Goal: Task Accomplishment & Management: Complete application form

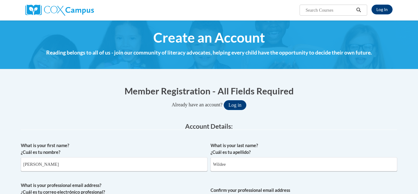
click at [98, 186] on label "What is your professional email address? ¿Cuál es tu correo electrónico profesi…" at bounding box center [114, 188] width 187 height 13
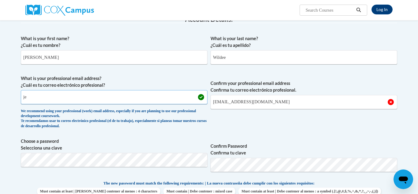
type input "j"
type input "janicewildee@yahoo.com"
click at [269, 97] on input "jeffreywildee@yahoo.com" at bounding box center [304, 102] width 187 height 14
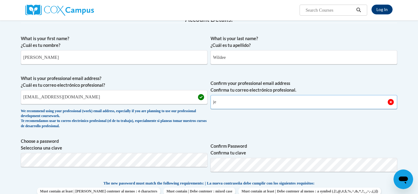
type input "j"
type input "janicewildee@yahoo.com"
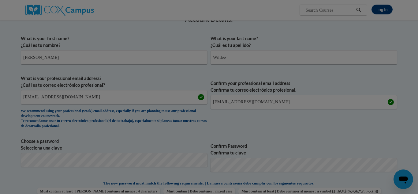
scroll to position [163, 0]
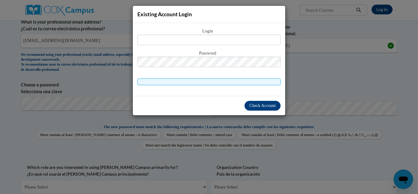
click at [100, 184] on div "Existing Account Login Login Password" at bounding box center [209, 97] width 418 height 194
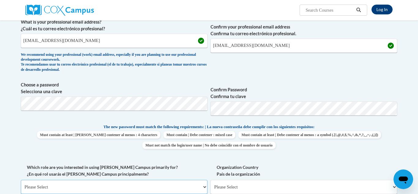
click at [204, 187] on select "Please Select College/University | Colegio/Universidad Community/Nonprofit Part…" at bounding box center [114, 187] width 187 height 14
select select "fbf2d438-af2f-41f8-98f1-81c410e29de3"
click at [21, 180] on select "Please Select College/University | Colegio/Universidad Community/Nonprofit Part…" at bounding box center [114, 187] width 187 height 14
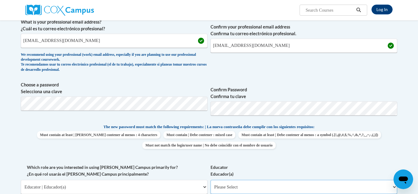
click at [394, 186] on select "Please Select Early Learning/Daycare Teacher/Family Home Care Provider | Maestr…" at bounding box center [304, 187] width 187 height 14
select select "5e2af403-4f2c-4e49-a02f-103e55d7b75b"
click at [211, 180] on select "Please Select Early Learning/Daycare Teacher/Family Home Care Provider | Maestr…" at bounding box center [304, 187] width 187 height 14
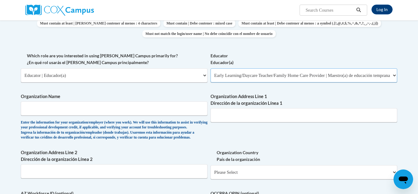
scroll to position [283, 0]
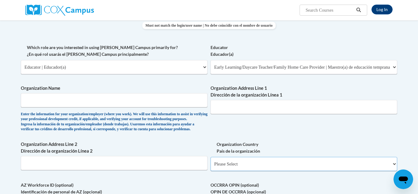
click at [394, 171] on select "Please Select United States | Estados Unidos Outside of the United States | Fue…" at bounding box center [304, 164] width 187 height 14
select select "ad49bcad-a171-4b2e-b99c-48b446064914"
click at [211, 167] on select "Please Select United States | Estados Unidos Outside of the United States | Fue…" at bounding box center [304, 164] width 187 height 14
select select
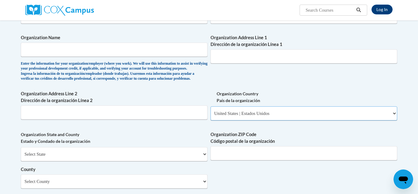
scroll to position [334, 0]
click at [205, 161] on select "Select State Alabama Alaska Arizona Arkansas California Colorado Connecticut De…" at bounding box center [114, 154] width 187 height 14
click at [21, 156] on select "Select State Alabama Alaska Arizona Arkansas California Colorado Connecticut De…" at bounding box center [114, 154] width 187 height 14
click at [205, 161] on select "Select State Alabama Alaska Arizona Arkansas California Colorado Connecticut De…" at bounding box center [114, 154] width 187 height 14
click at [21, 156] on select "Select State Alabama Alaska Arizona Arkansas California Colorado Connecticut De…" at bounding box center [114, 154] width 187 height 14
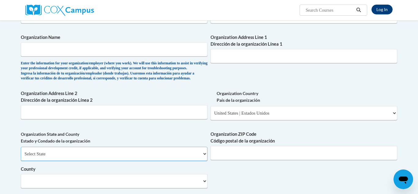
click at [205, 161] on select "Select State Alabama Alaska Arizona Arkansas California Colorado Connecticut De…" at bounding box center [114, 154] width 187 height 14
select select "Mississippi"
click at [21, 156] on select "Select State Alabama Alaska Arizona Arkansas California Colorado Connecticut De…" at bounding box center [114, 154] width 187 height 14
click at [341, 160] on input "Organization ZIP Code Código postal de la organización" at bounding box center [304, 153] width 187 height 14
type input "39180"
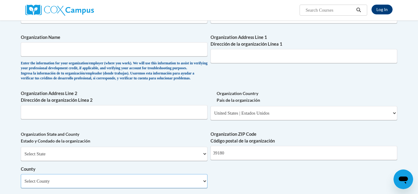
click at [206, 188] on select "Select County Adams Alcorn Amite Attala Benton Bolivar Calhoun Carroll Chickasa…" at bounding box center [114, 181] width 187 height 14
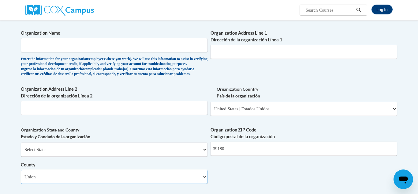
click at [21, 179] on select "Select County Adams Alcorn Amite Attala Benton Bolivar Calhoun Carroll Chickasa…" at bounding box center [114, 177] width 187 height 14
click at [204, 184] on select "Select County Adams Alcorn Amite Attala Benton Bolivar Calhoun Carroll Chickasa…" at bounding box center [114, 177] width 187 height 14
select select "Warren"
click at [21, 179] on select "Select County Adams Alcorn Amite Attala Benton Bolivar Calhoun Carroll Chickasa…" at bounding box center [114, 177] width 187 height 14
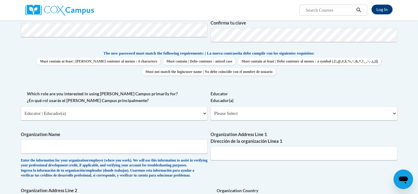
scroll to position [236, 0]
click at [394, 113] on select "Please Select Early Learning/Daycare Teacher/Family Home Care Provider | Maestr…" at bounding box center [304, 114] width 187 height 14
select select "5e2af403-4f2c-4e49-a02f-103e55d7b75b"
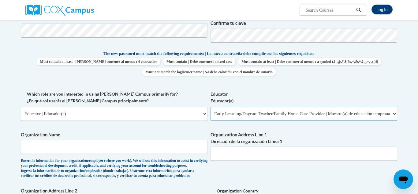
click at [211, 107] on select "Please Select Early Learning/Daycare Teacher/Family Home Care Provider | Maestr…" at bounding box center [304, 114] width 187 height 14
select select "null"
click at [36, 149] on input "Organization Name" at bounding box center [114, 147] width 187 height 14
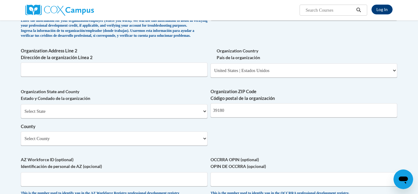
scroll to position [376, 0]
type input "Saint Francis"
click at [204, 118] on select "Select State Alabama Alaska Arizona Arkansas California Colorado Connecticut De…" at bounding box center [114, 111] width 187 height 14
click at [21, 114] on select "Select State Alabama Alaska Arizona Arkansas California Colorado Connecticut De…" at bounding box center [114, 111] width 187 height 14
click at [204, 118] on select "Select State Alabama Alaska Arizona Arkansas California Colorado Connecticut De…" at bounding box center [114, 111] width 187 height 14
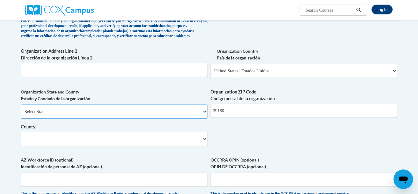
click at [21, 114] on select "Select State Alabama Alaska Arizona Arkansas California Colorado Connecticut De…" at bounding box center [114, 111] width 187 height 14
click at [204, 118] on select "Select State Alabama Alaska Arizona Arkansas California Colorado Connecticut De…" at bounding box center [114, 111] width 187 height 14
select select "Mississippi"
click at [21, 114] on select "Select State Alabama Alaska Arizona Arkansas California Colorado Connecticut De…" at bounding box center [114, 111] width 187 height 14
click at [205, 146] on select "Select County Adams Alcorn Amite Attala Benton Bolivar Calhoun Carroll Chickasa…" at bounding box center [114, 139] width 187 height 14
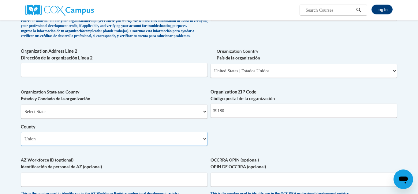
click at [21, 141] on select "Select County Adams Alcorn Amite Attala Benton Bolivar Calhoun Carroll Chickasa…" at bounding box center [114, 139] width 187 height 14
click at [203, 150] on div "Organization State and County Estado y Condado de la organización Select State …" at bounding box center [114, 119] width 187 height 62
click at [207, 146] on select "Select County Adams Alcorn Amite Attala Benton Bolivar Calhoun Carroll Chickasa…" at bounding box center [114, 139] width 187 height 14
select select "Warren"
click at [21, 141] on select "Select County Adams Alcorn Amite Attala Benton Bolivar Calhoun Carroll Chickasa…" at bounding box center [114, 139] width 187 height 14
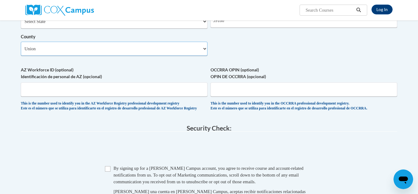
scroll to position [467, 0]
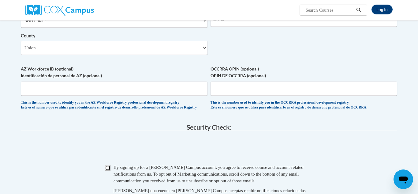
click at [107, 171] on input "Checkbox" at bounding box center [108, 168] width 6 height 6
checkbox input "true"
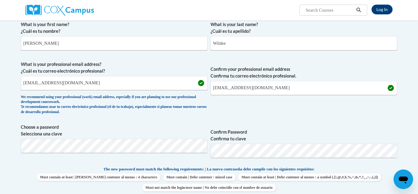
scroll to position [131, 0]
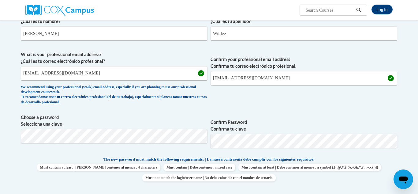
click at [367, 163] on p "The new password must match the following requirements: | La nueva contraseña d…" at bounding box center [209, 160] width 377 height 8
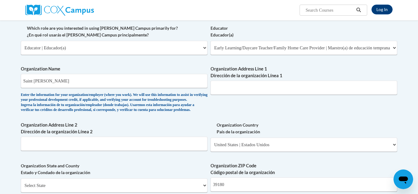
scroll to position [294, 0]
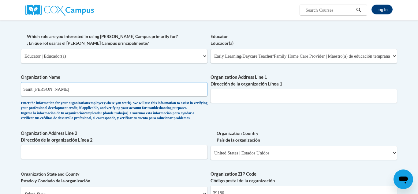
click at [59, 93] on input "Saint Francis" at bounding box center [114, 89] width 187 height 14
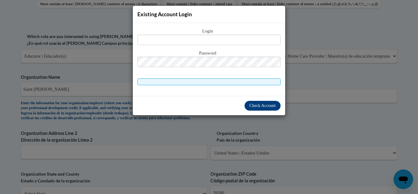
click at [291, 118] on div "Existing Account Login Login Password" at bounding box center [209, 97] width 418 height 194
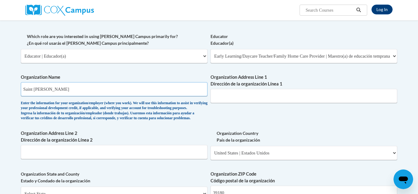
click at [52, 91] on input "Saint Francis" at bounding box center [114, 89] width 187 height 14
type input "Sister of Mercy Early Learning Center"
click at [227, 98] on input "Organization Address Line 1 Dirección de la organización Línea 1" at bounding box center [304, 96] width 187 height 14
type input "C"
type input "1214 Howard Street"
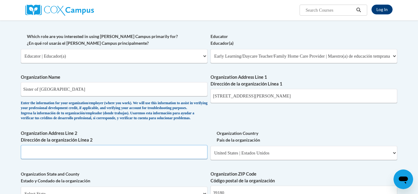
click at [49, 159] on input "Organization Address Line 2 Dirección de la organización Línea 2" at bounding box center [114, 152] width 187 height 14
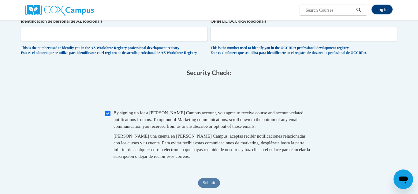
scroll to position [522, 0]
type input "Vicksburg Mississippi"
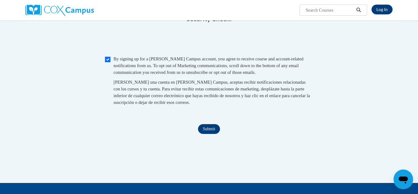
scroll to position [576, 0]
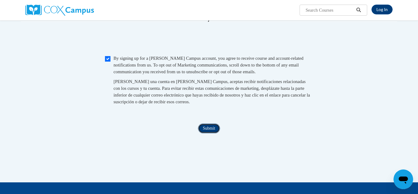
click at [205, 133] on input "Submit" at bounding box center [209, 128] width 22 height 10
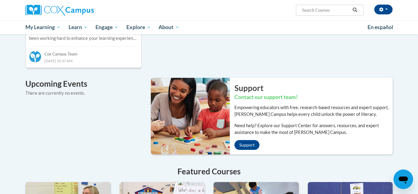
scroll to position [354, 0]
